Goal: Check status: Check status

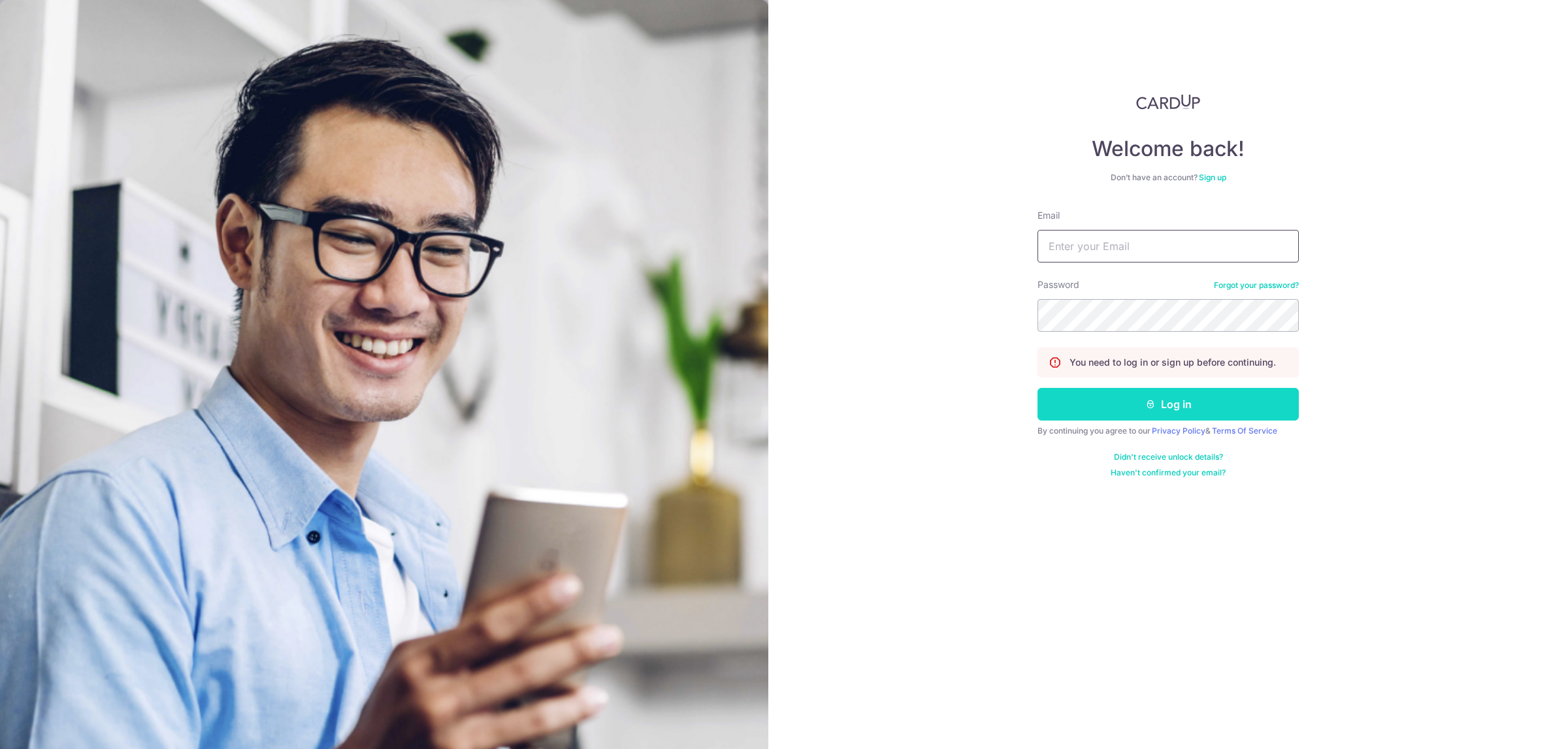
type input "[PERSON_NAME][EMAIL_ADDRESS][DOMAIN_NAME]"
click at [1142, 414] on button "Log in" at bounding box center [1168, 404] width 262 height 33
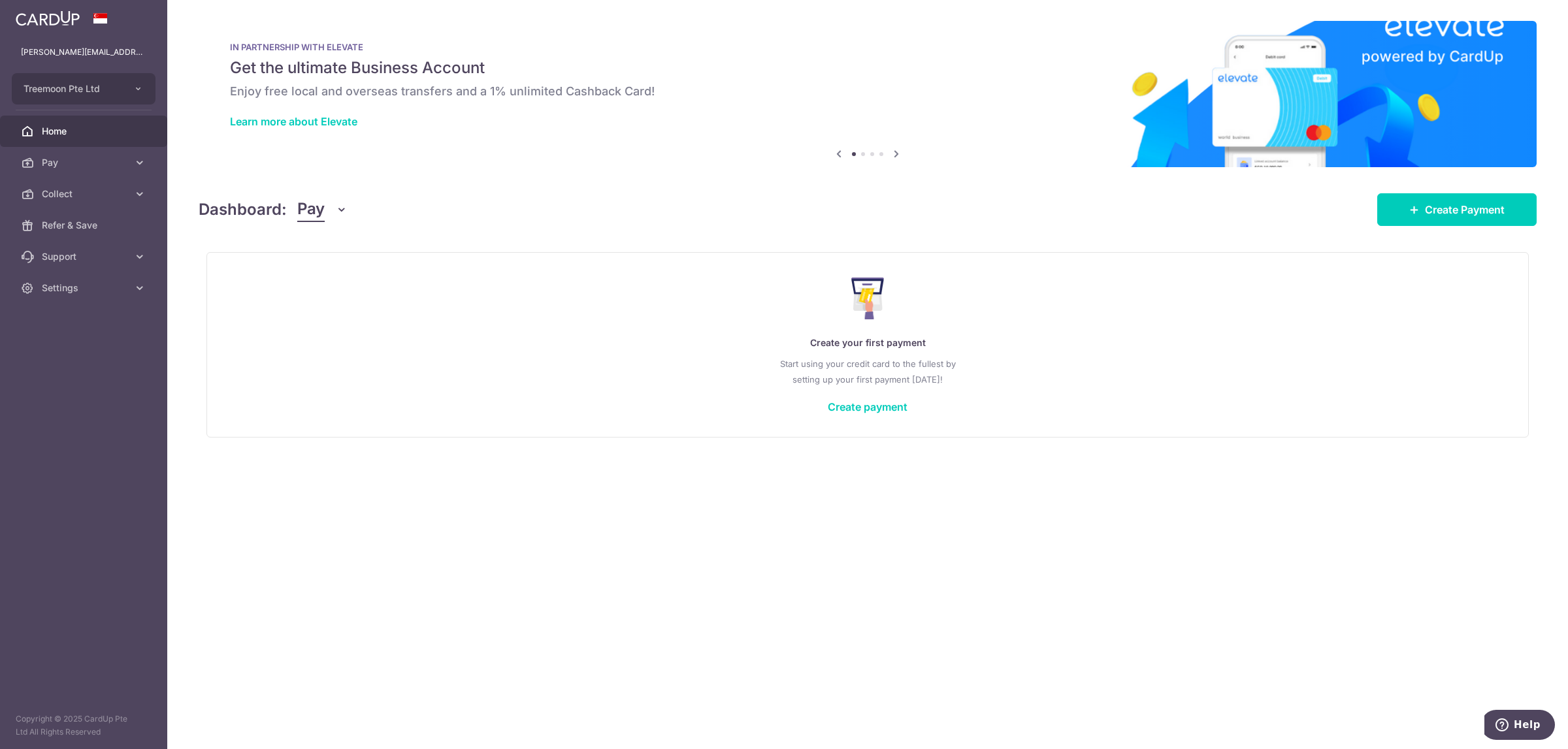
click at [337, 206] on icon "button" at bounding box center [342, 210] width 13 height 13
click at [340, 279] on link "Collect" at bounding box center [365, 278] width 136 height 32
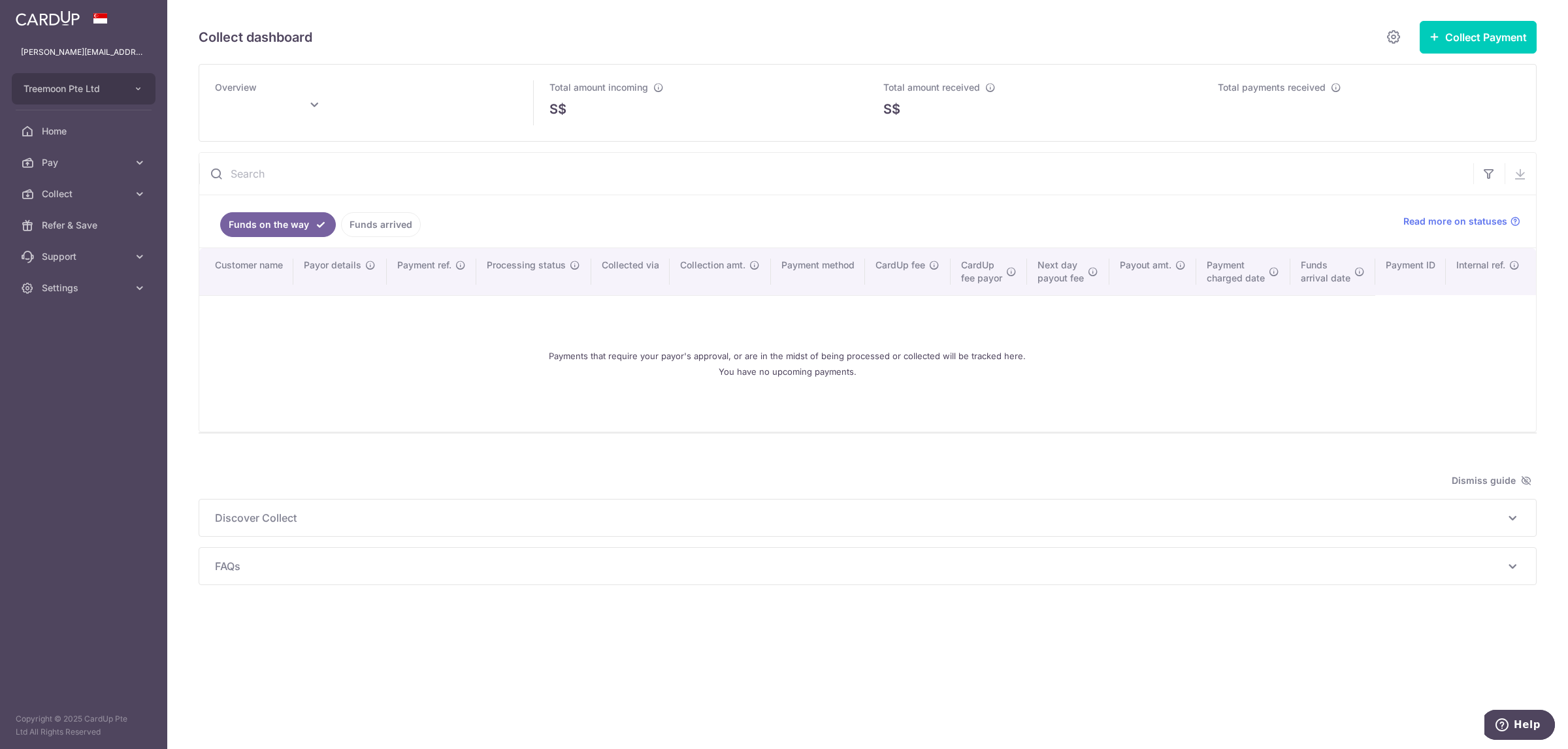
click at [379, 232] on link "Funds arrived" at bounding box center [381, 225] width 79 height 25
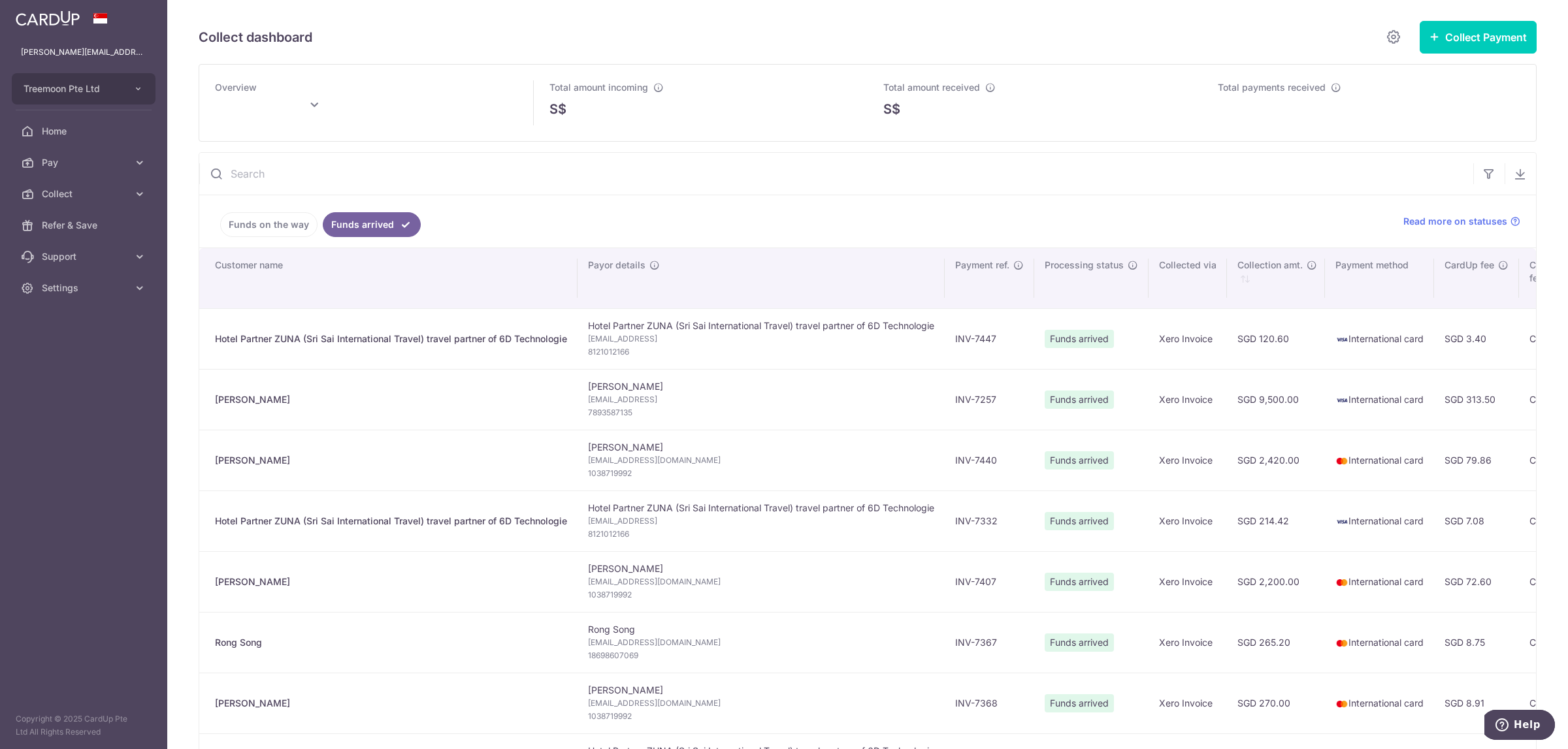
click at [283, 233] on link "Funds on the way" at bounding box center [268, 225] width 97 height 25
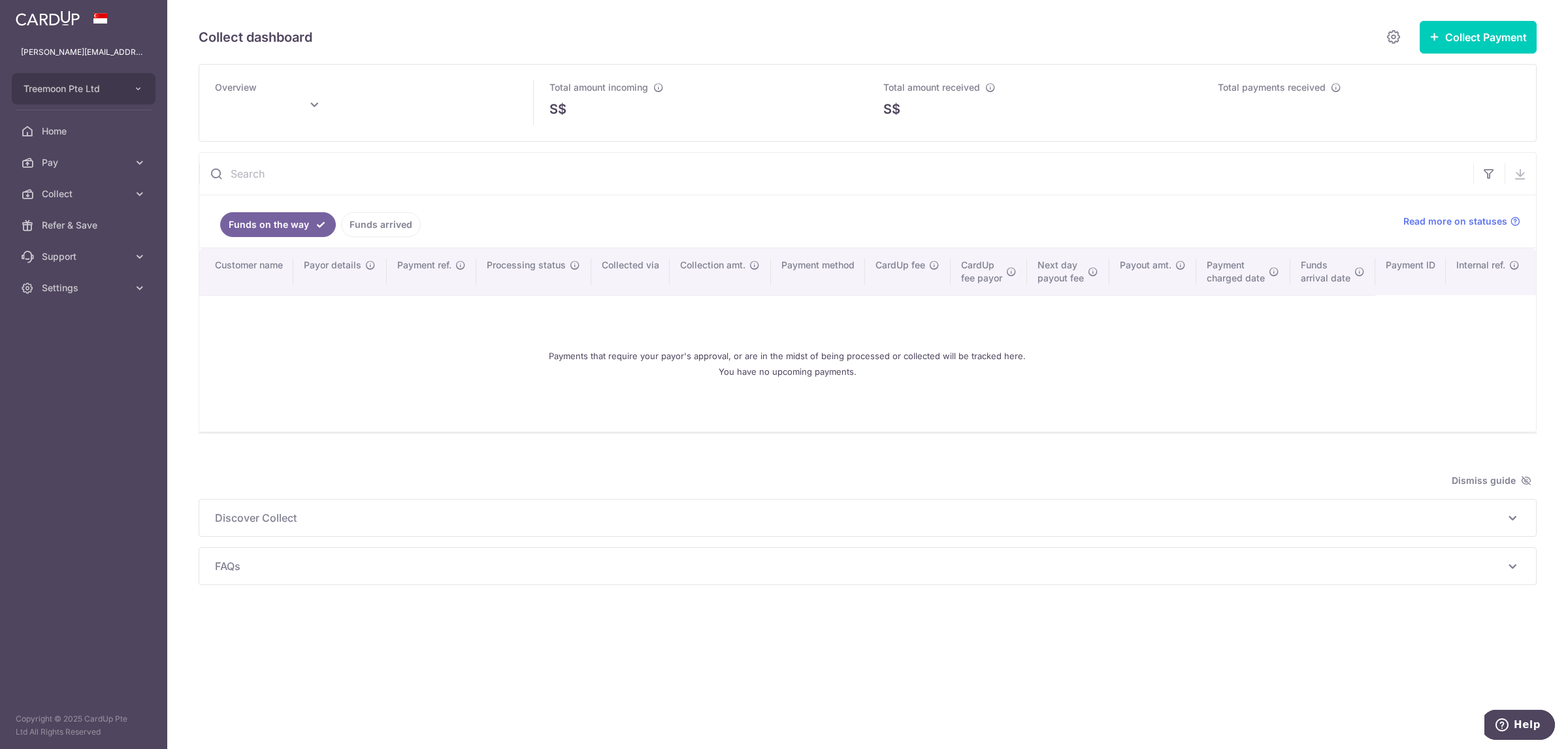
type input "September 2025"
